Goal: Navigation & Orientation: Find specific page/section

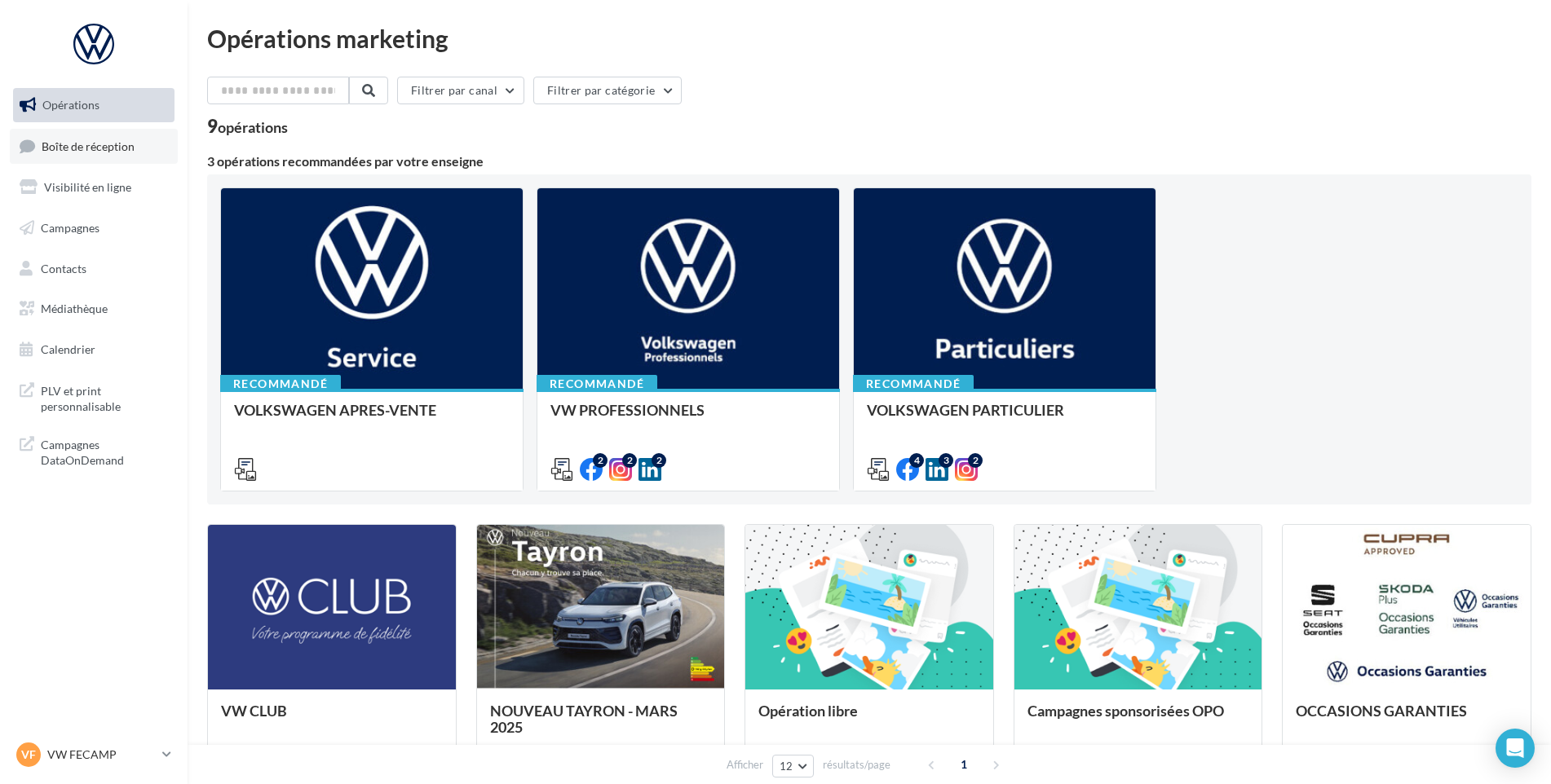
click at [83, 134] on link "Boîte de réception" at bounding box center [93, 146] width 168 height 35
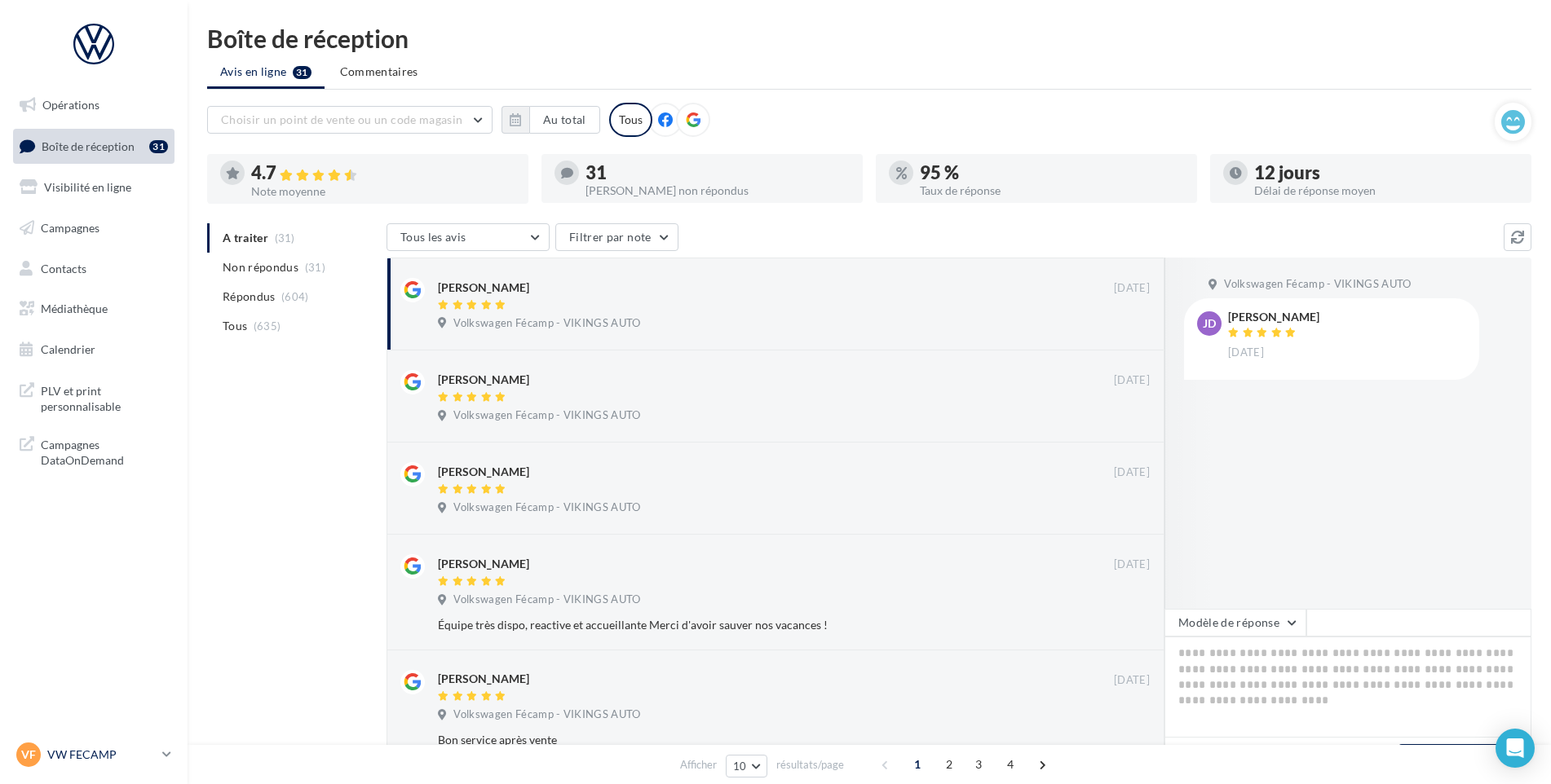
click at [93, 749] on p "VW FECAMP" at bounding box center [101, 755] width 108 height 17
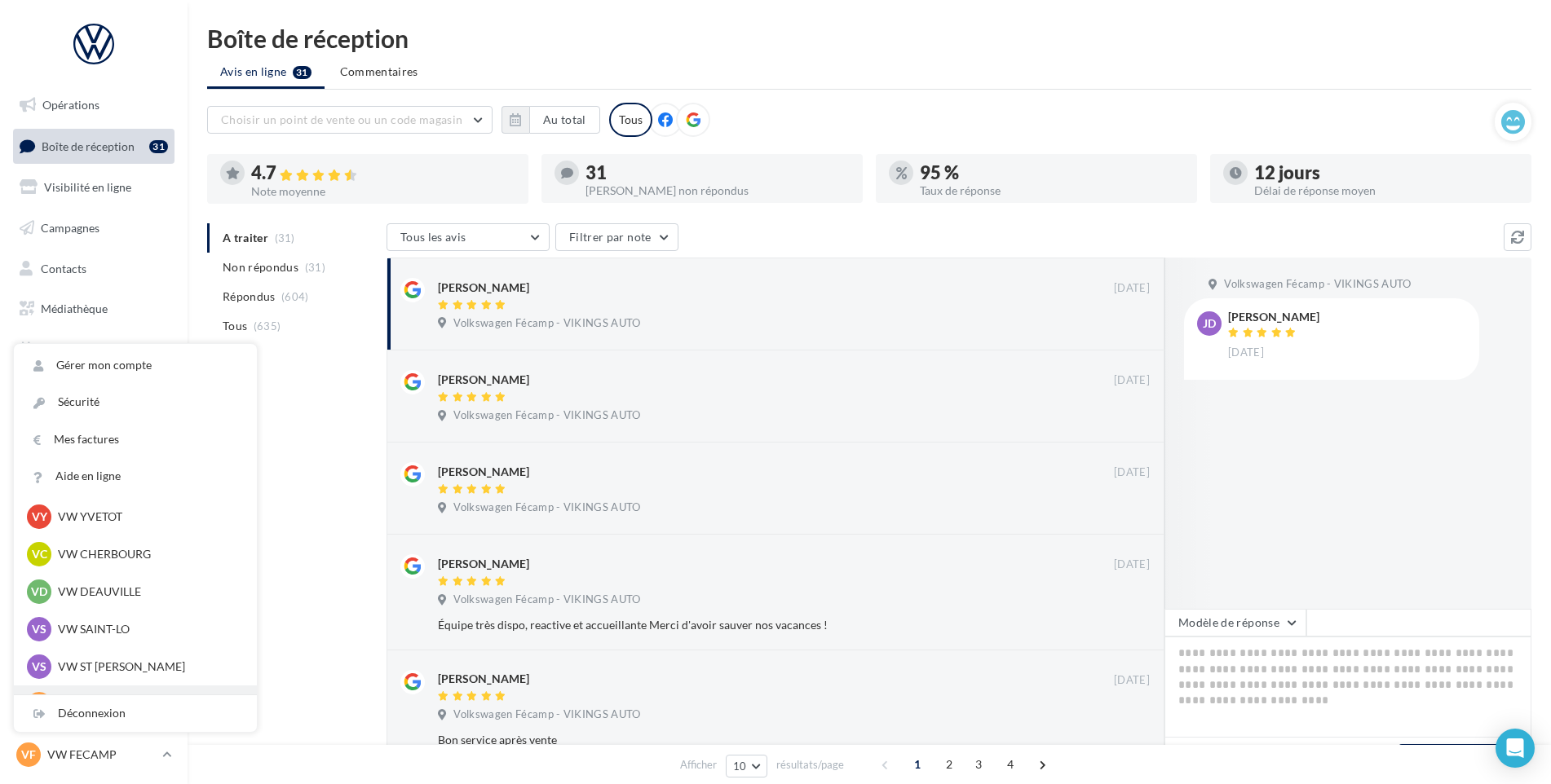
scroll to position [163, 0]
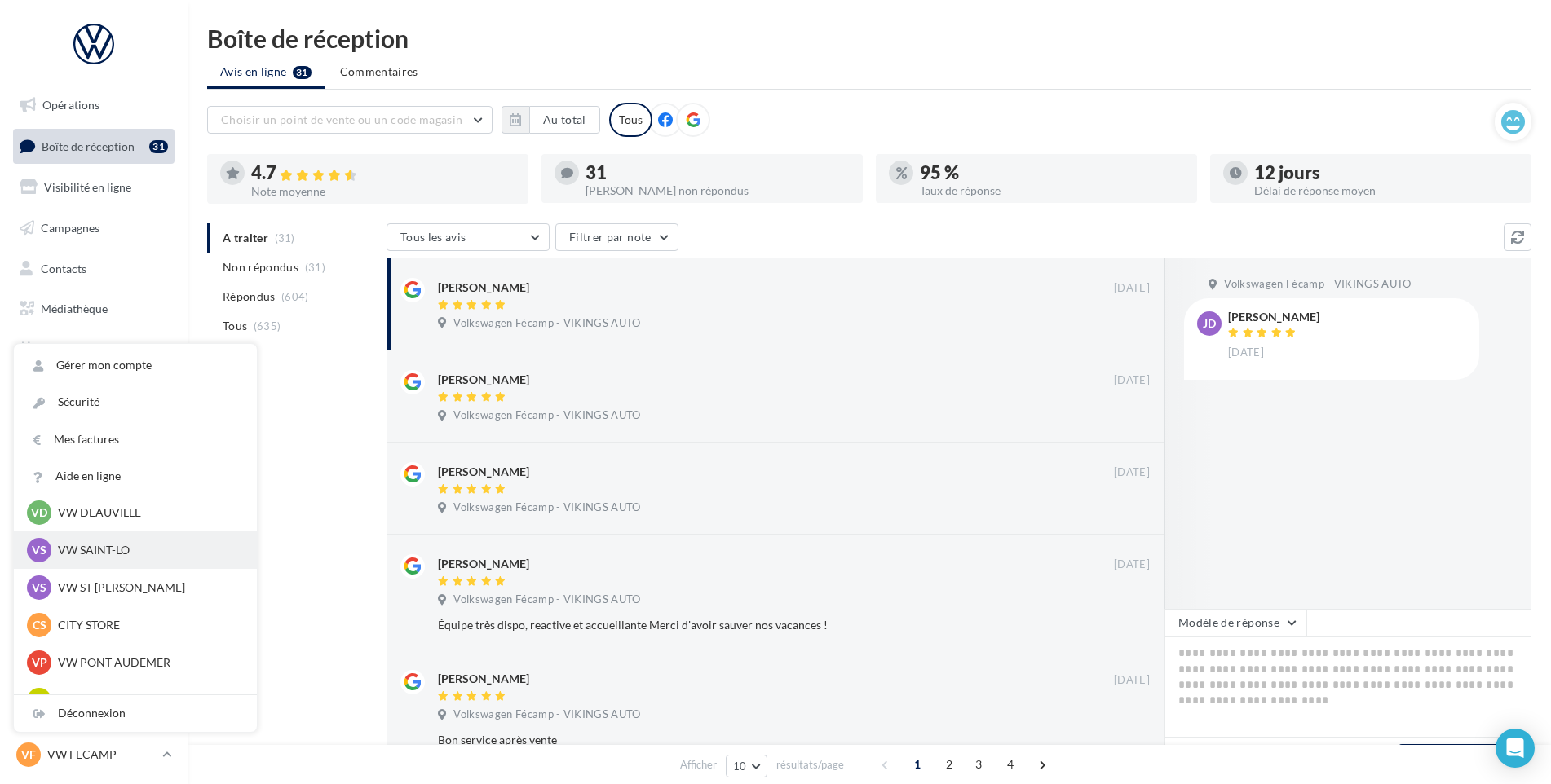
click at [118, 560] on div "VS VW SAINT-LO vw-stlo-vau" at bounding box center [134, 549] width 217 height 25
